Goal: Task Accomplishment & Management: Complete application form

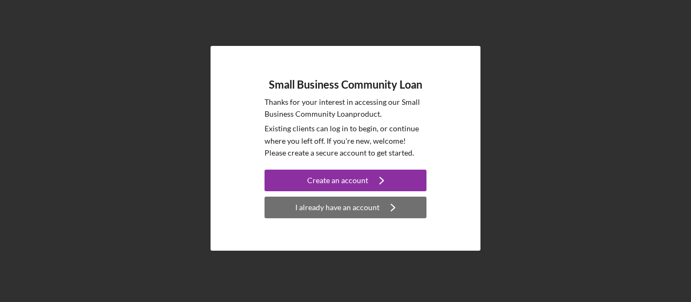
click at [321, 207] on div "I already have an account" at bounding box center [337, 208] width 84 height 22
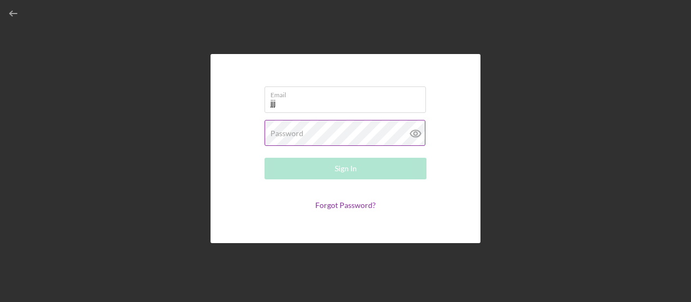
type input "[EMAIL_ADDRESS][DOMAIN_NAME]"
click at [342, 131] on div "Password Required" at bounding box center [346, 133] width 162 height 27
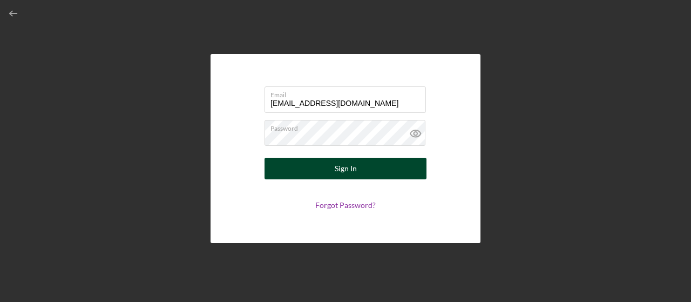
click at [335, 168] on div "Sign In" at bounding box center [346, 169] width 22 height 22
